Goal: Check status: Check status

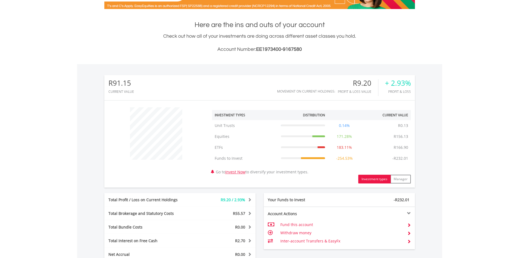
scroll to position [191, 0]
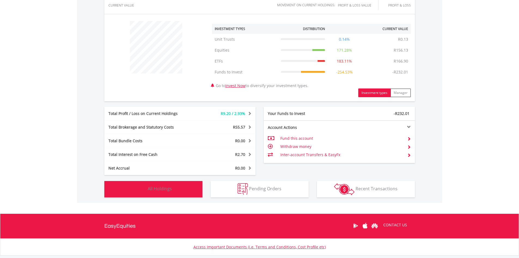
click at [169, 191] on span "All Holdings" at bounding box center [160, 188] width 24 height 6
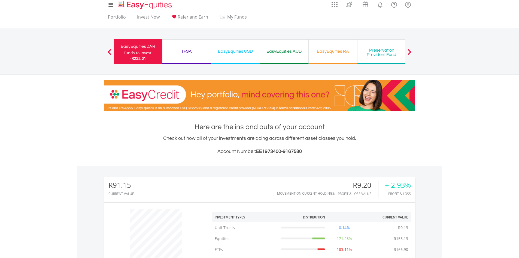
scroll to position [0, 0]
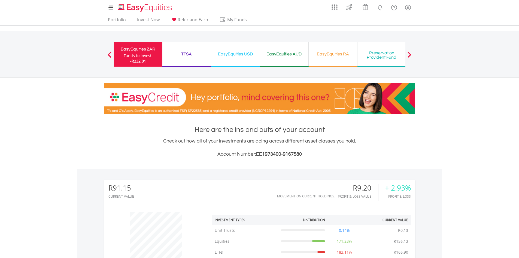
click at [409, 55] on span at bounding box center [410, 55] width 4 height 6
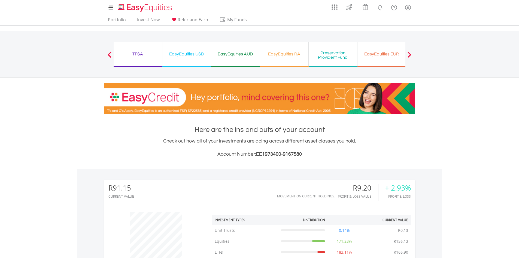
click at [370, 59] on div "EasyEquities EUR Funds to invest: -R232.01" at bounding box center [382, 54] width 49 height 25
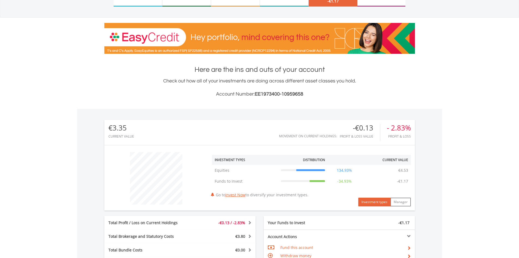
scroll to position [191, 0]
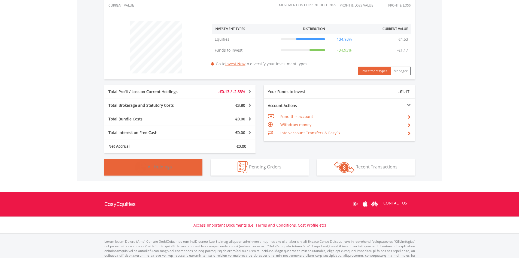
click at [167, 173] on button "Holdings All Holdings" at bounding box center [153, 167] width 98 height 16
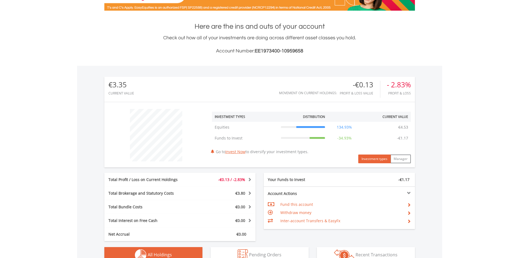
scroll to position [0, 0]
